Goal: Transaction & Acquisition: Purchase product/service

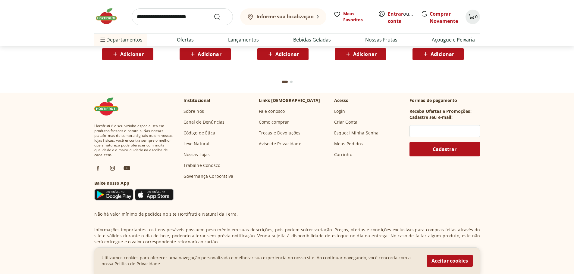
scroll to position [1716, 0]
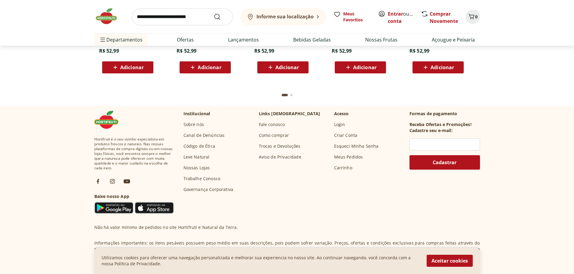
click at [275, 134] on link "Como comprar" at bounding box center [274, 135] width 30 height 6
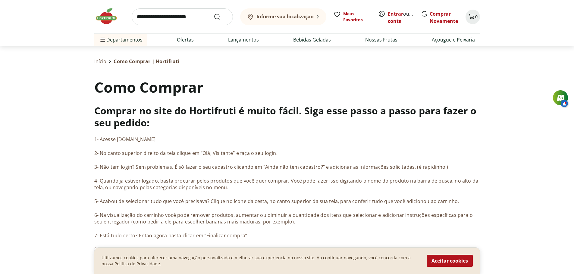
click at [111, 17] on img at bounding box center [109, 16] width 30 height 18
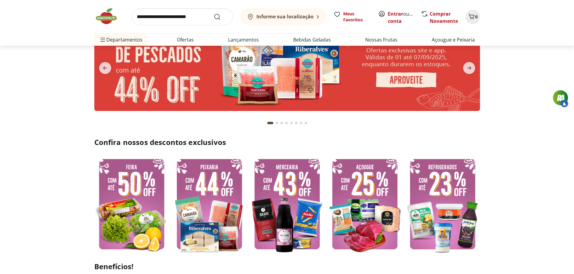
scroll to position [120, 0]
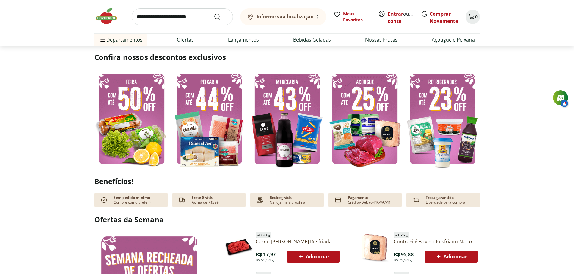
click at [202, 114] on img at bounding box center [209, 119] width 75 height 100
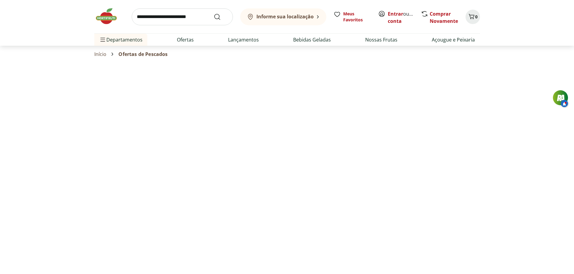
select select "**********"
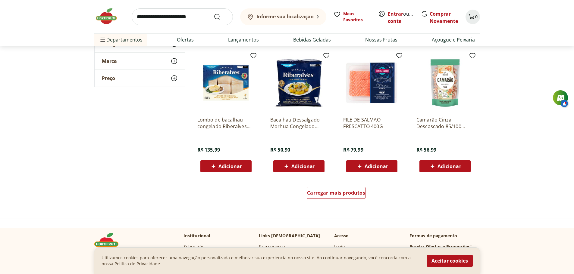
scroll to position [301, 0]
click at [344, 194] on span "Carregar mais produtos" at bounding box center [336, 192] width 58 height 5
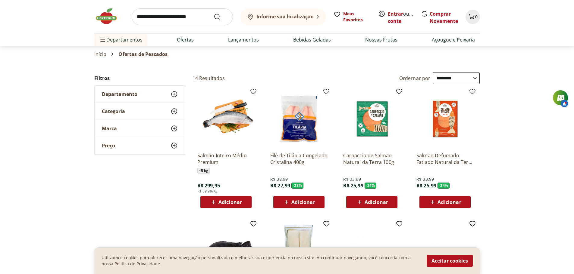
click at [439, 120] on img at bounding box center [444, 118] width 57 height 57
